Goal: Check status

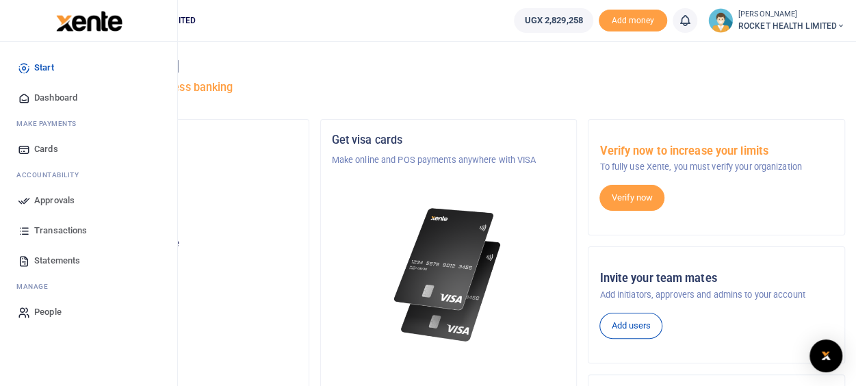
click at [44, 201] on span "Approvals" at bounding box center [54, 201] width 40 height 14
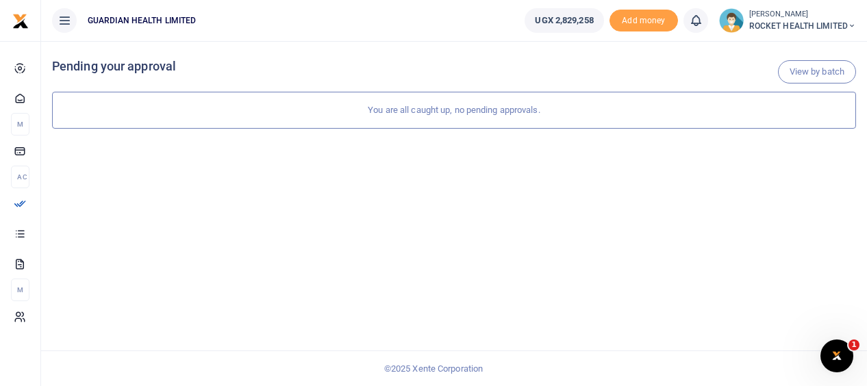
click at [618, 118] on div "You are all caught up, no pending approvals." at bounding box center [454, 110] width 804 height 37
